Goal: Task Accomplishment & Management: Manage account settings

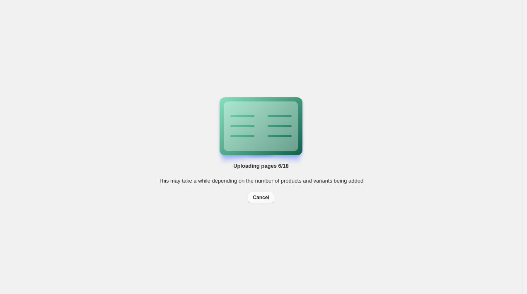
click at [255, 201] on span "Cancel" at bounding box center [261, 197] width 16 height 7
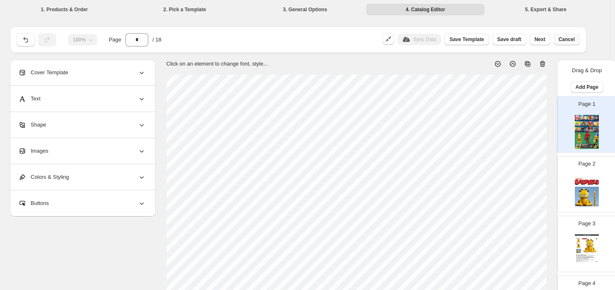
click at [520, 41] on span "Cancel" at bounding box center [567, 39] width 16 height 7
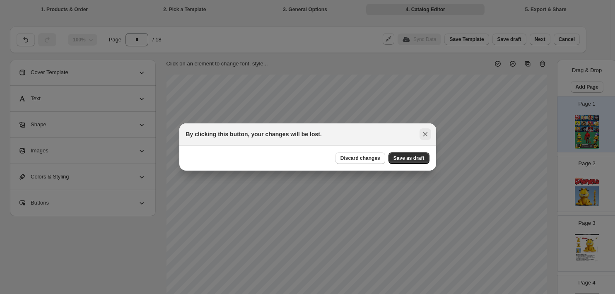
click at [423, 136] on icon ":rb4:" at bounding box center [425, 134] width 8 height 8
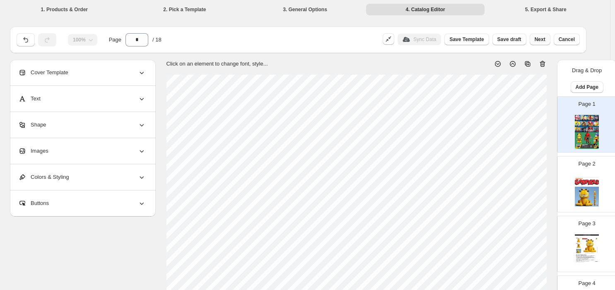
click at [520, 39] on span "Next" at bounding box center [540, 39] width 11 height 7
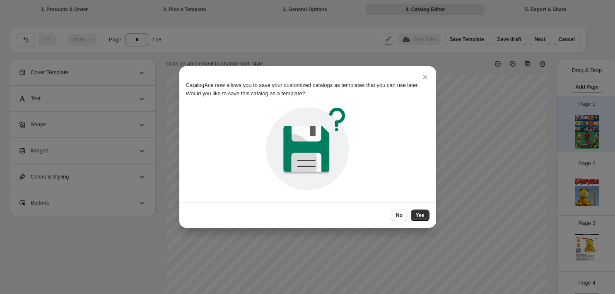
click at [400, 215] on span "No" at bounding box center [399, 215] width 7 height 7
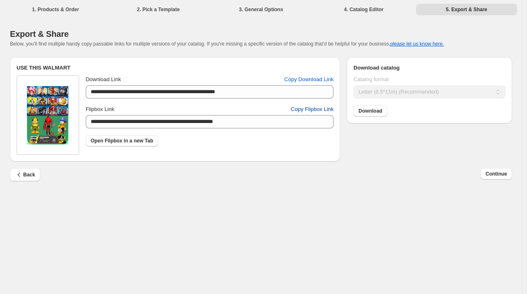
click at [298, 111] on span "Copy Flipbox Link" at bounding box center [312, 109] width 43 height 8
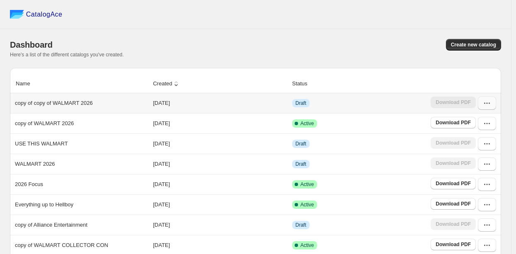
click at [491, 107] on icon "button" at bounding box center [487, 103] width 8 height 8
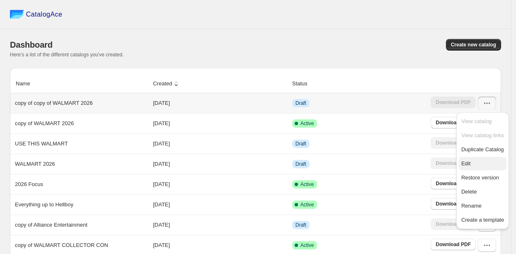
click at [472, 160] on span "Edit" at bounding box center [482, 164] width 43 height 8
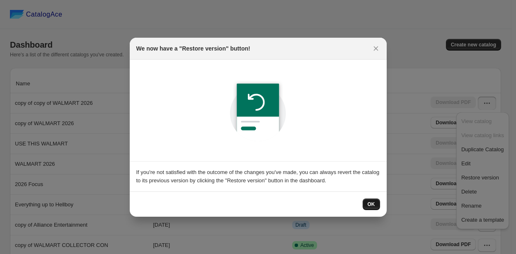
click at [366, 201] on button "OK" at bounding box center [371, 205] width 17 height 12
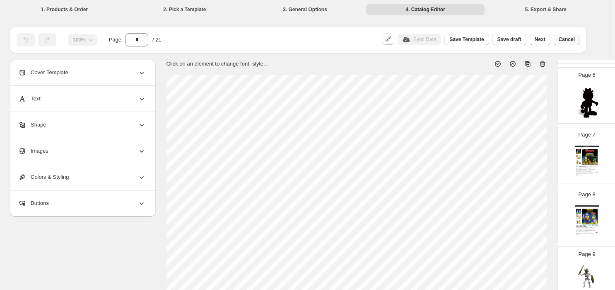
click at [520, 40] on span "Cancel" at bounding box center [567, 39] width 16 height 7
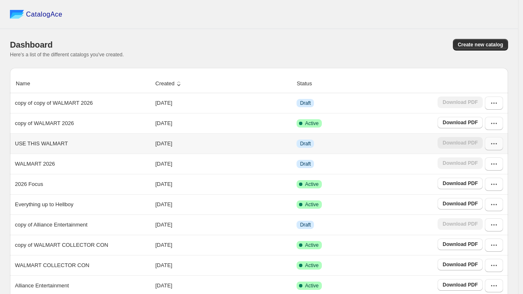
click at [498, 147] on icon "button" at bounding box center [493, 144] width 8 height 8
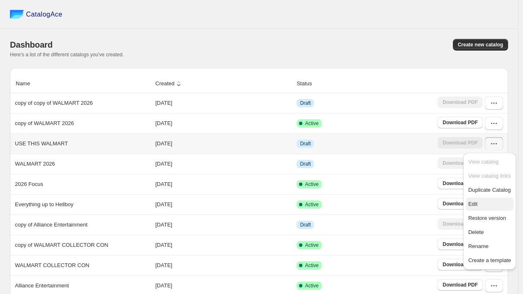
click at [477, 203] on span "Edit" at bounding box center [472, 204] width 9 height 6
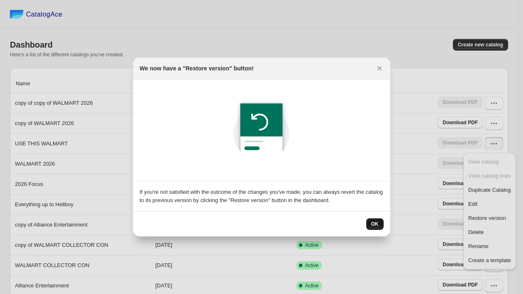
click at [378, 221] on button "OK" at bounding box center [374, 224] width 17 height 12
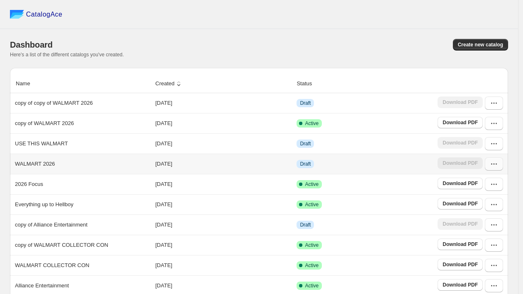
click at [499, 169] on button "button" at bounding box center [493, 163] width 18 height 13
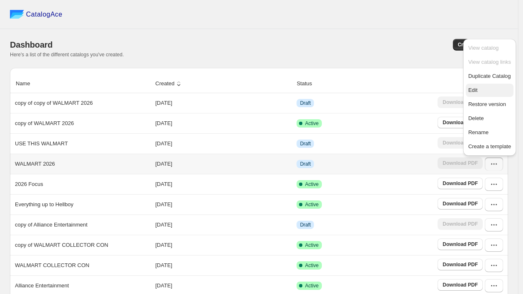
click at [473, 92] on span "Edit" at bounding box center [472, 90] width 9 height 6
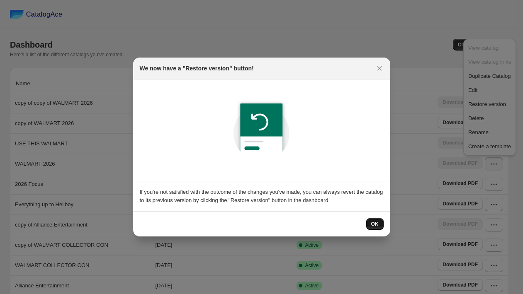
click at [371, 223] on span "OK" at bounding box center [374, 224] width 7 height 7
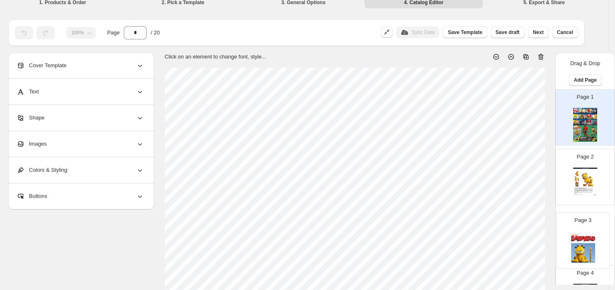
scroll to position [8, 2]
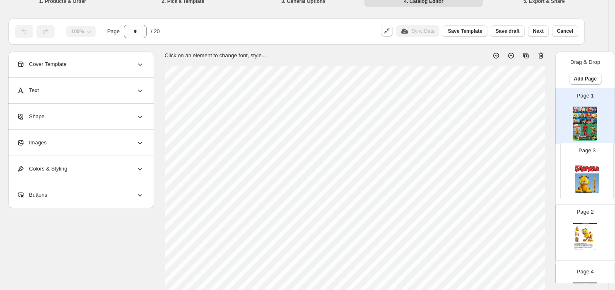
drag, startPoint x: 585, startPoint y: 242, endPoint x: 588, endPoint y: 167, distance: 75.1
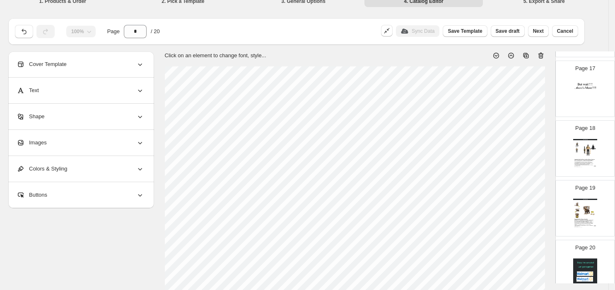
scroll to position [1013, 0]
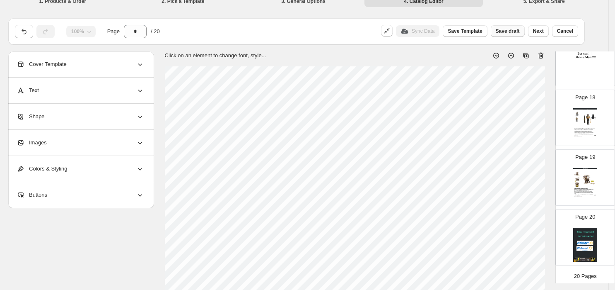
click at [506, 32] on span "Save draft" at bounding box center [508, 31] width 24 height 7
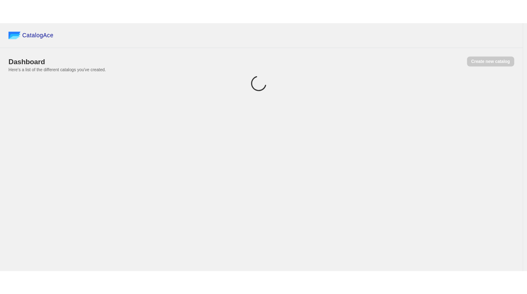
scroll to position [0, 0]
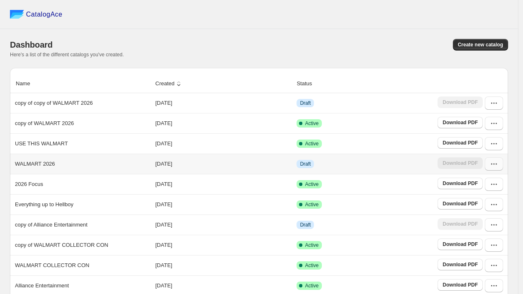
click at [496, 167] on icon "button" at bounding box center [493, 164] width 8 height 8
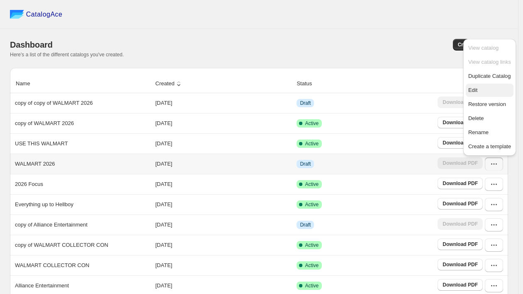
click at [476, 90] on span "Edit" at bounding box center [472, 90] width 9 height 6
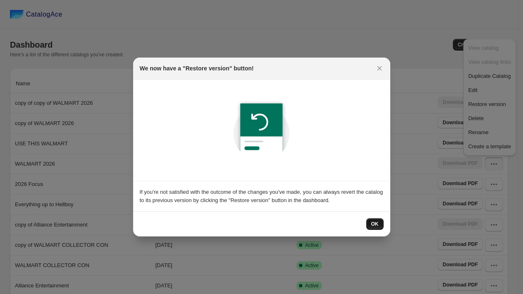
click at [373, 223] on span "OK" at bounding box center [374, 224] width 7 height 7
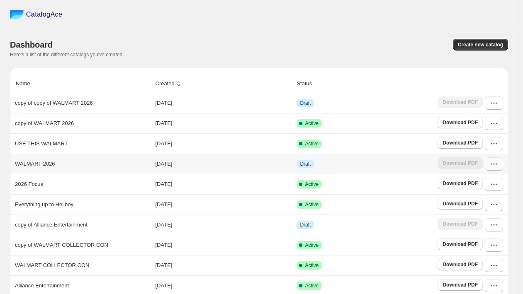
click at [498, 167] on icon "button" at bounding box center [493, 164] width 8 height 8
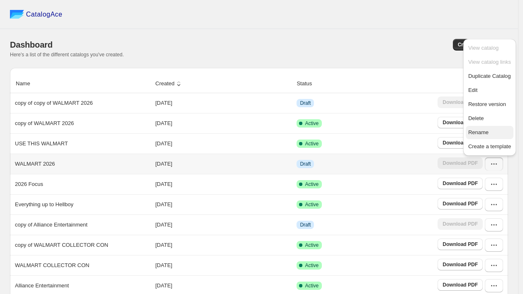
click at [490, 129] on span "Rename" at bounding box center [489, 132] width 43 height 8
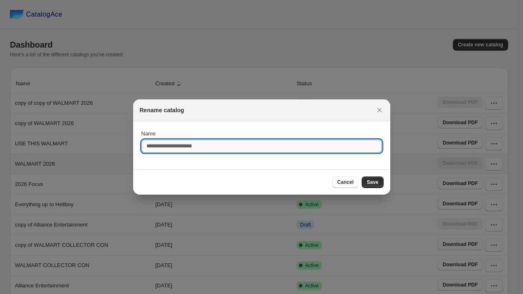
click at [192, 147] on input "Name" at bounding box center [261, 146] width 240 height 13
type input "**********"
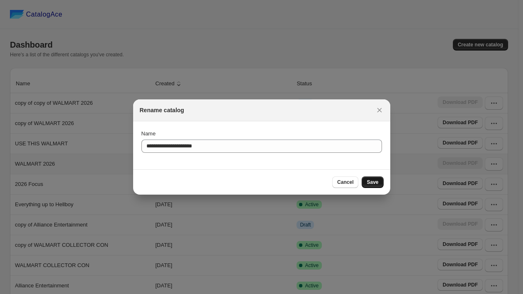
click at [372, 186] on button "Save" at bounding box center [372, 183] width 22 height 12
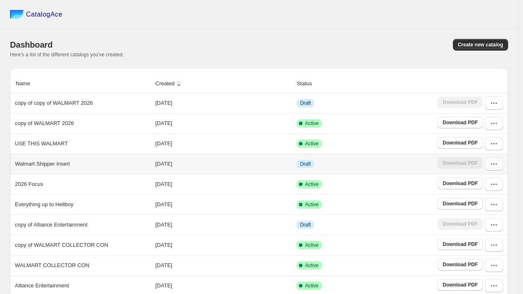
click at [500, 169] on button "button" at bounding box center [493, 163] width 18 height 13
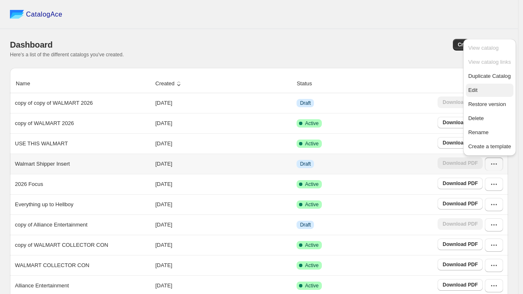
click at [477, 92] on span "Edit" at bounding box center [472, 90] width 9 height 6
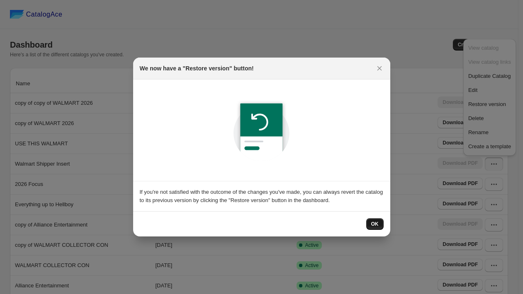
click at [378, 223] on span "OK" at bounding box center [374, 224] width 7 height 7
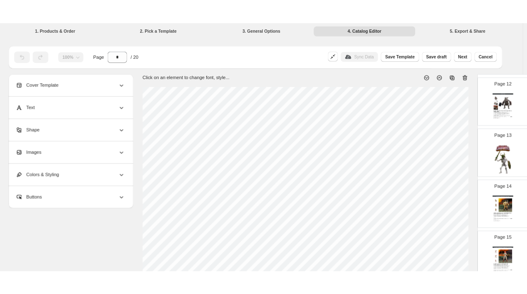
scroll to position [693, 0]
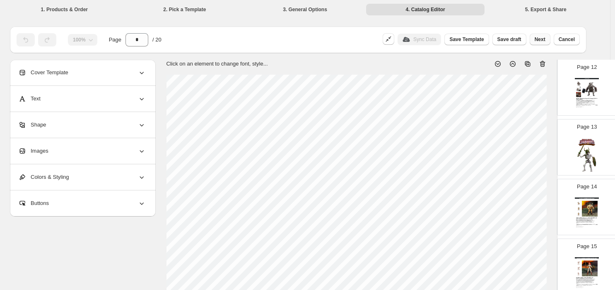
click at [527, 39] on span "Next" at bounding box center [540, 39] width 11 height 7
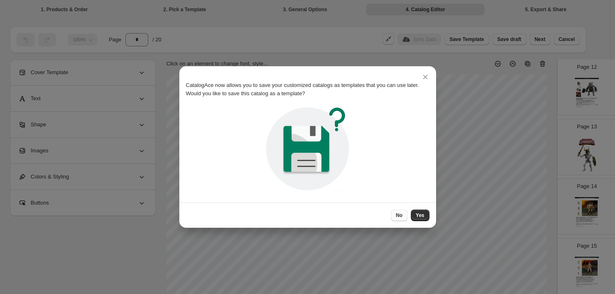
click at [401, 215] on span "No" at bounding box center [399, 215] width 7 height 7
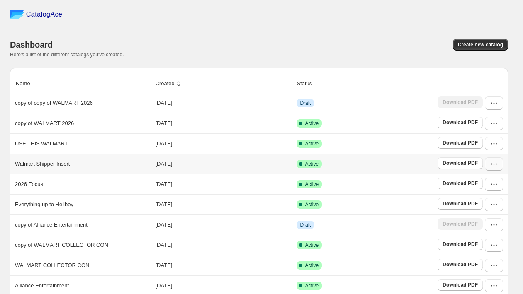
click at [496, 168] on icon "button" at bounding box center [493, 164] width 8 height 8
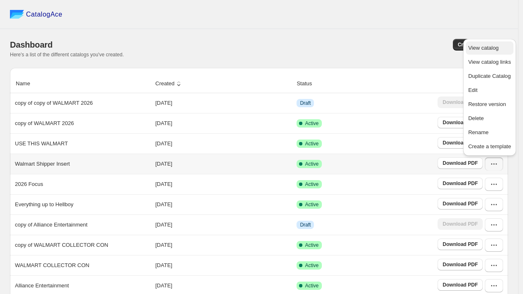
click at [481, 50] on span "View catalog" at bounding box center [483, 48] width 30 height 6
